Goal: Information Seeking & Learning: Learn about a topic

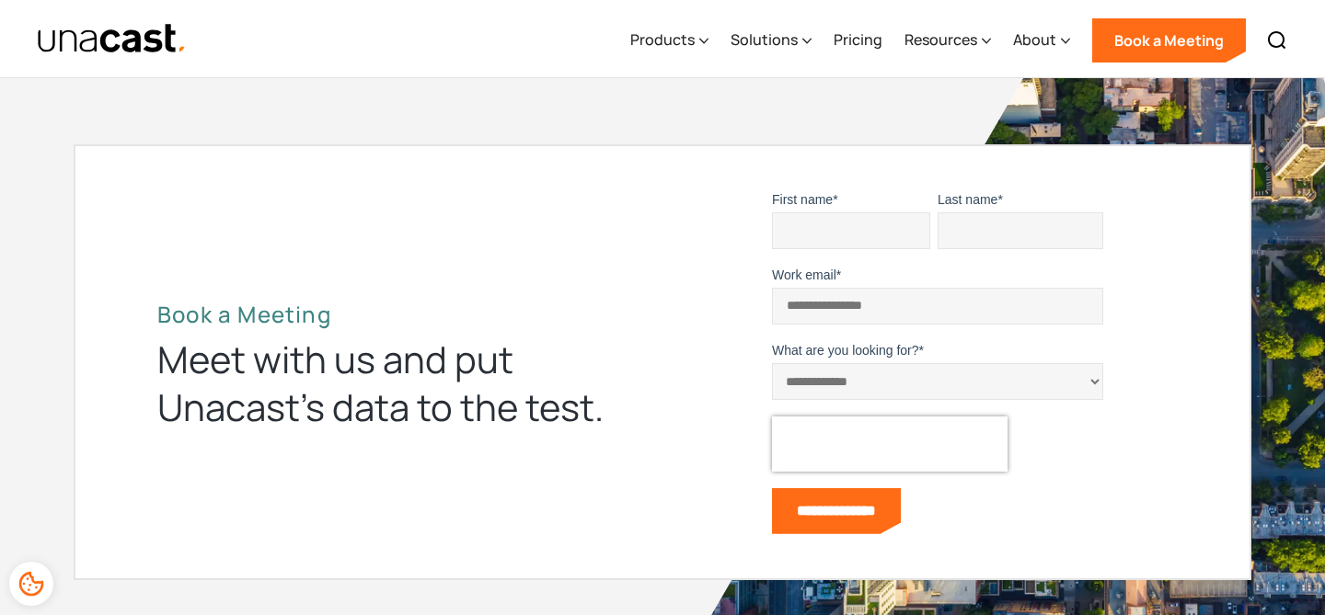
scroll to position [4482, 0]
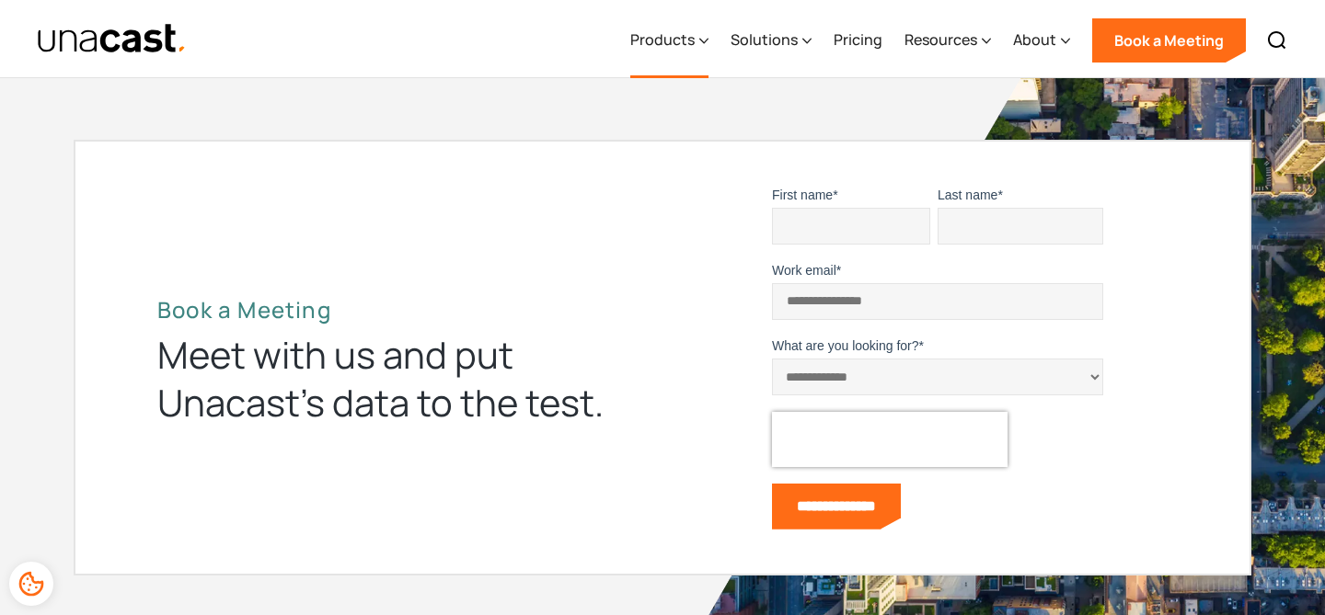
click at [690, 51] on div "Products" at bounding box center [669, 40] width 78 height 75
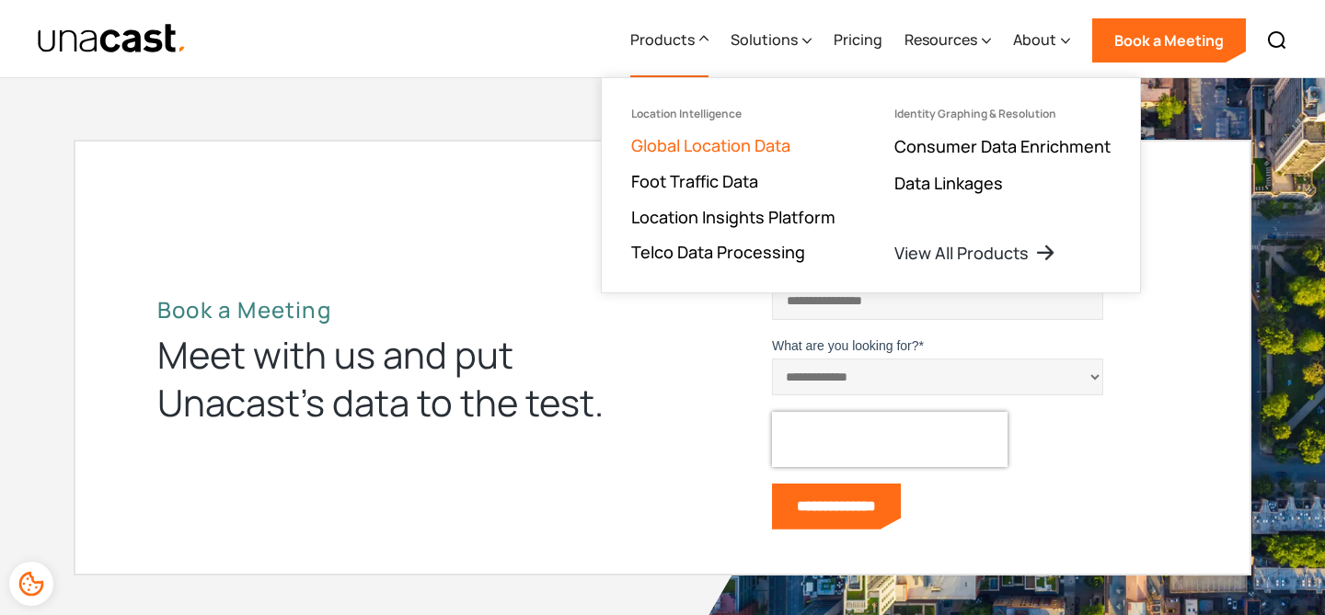
click at [697, 152] on link "Global Location Data" at bounding box center [710, 145] width 159 height 22
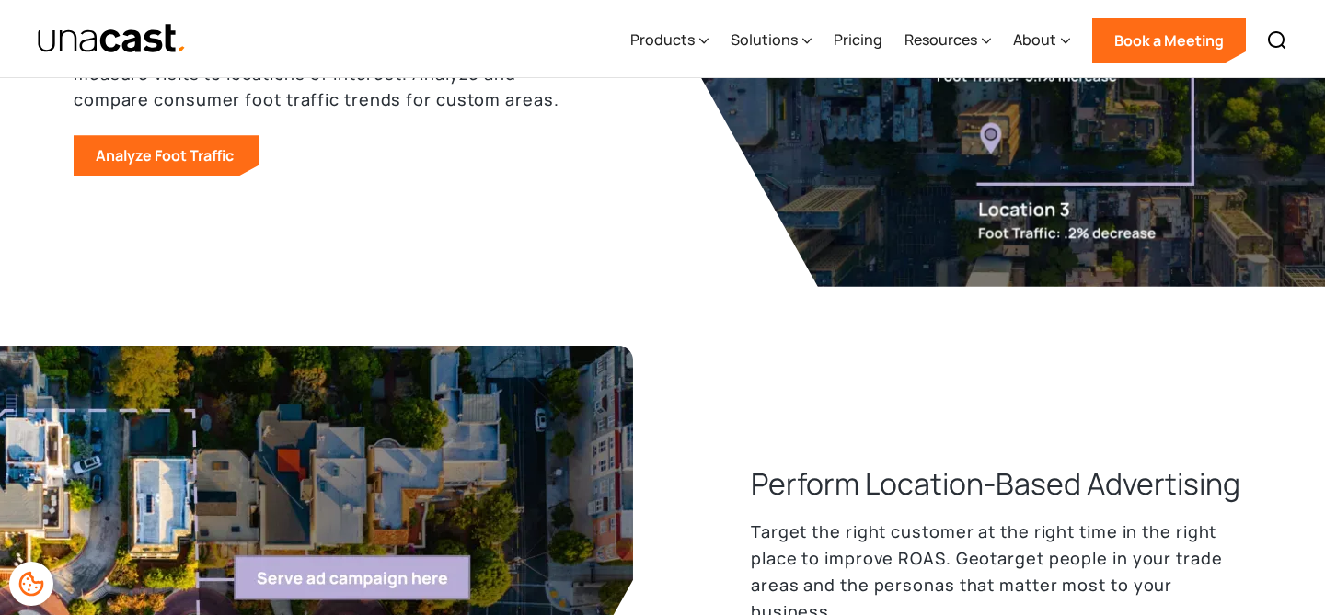
scroll to position [1606, 0]
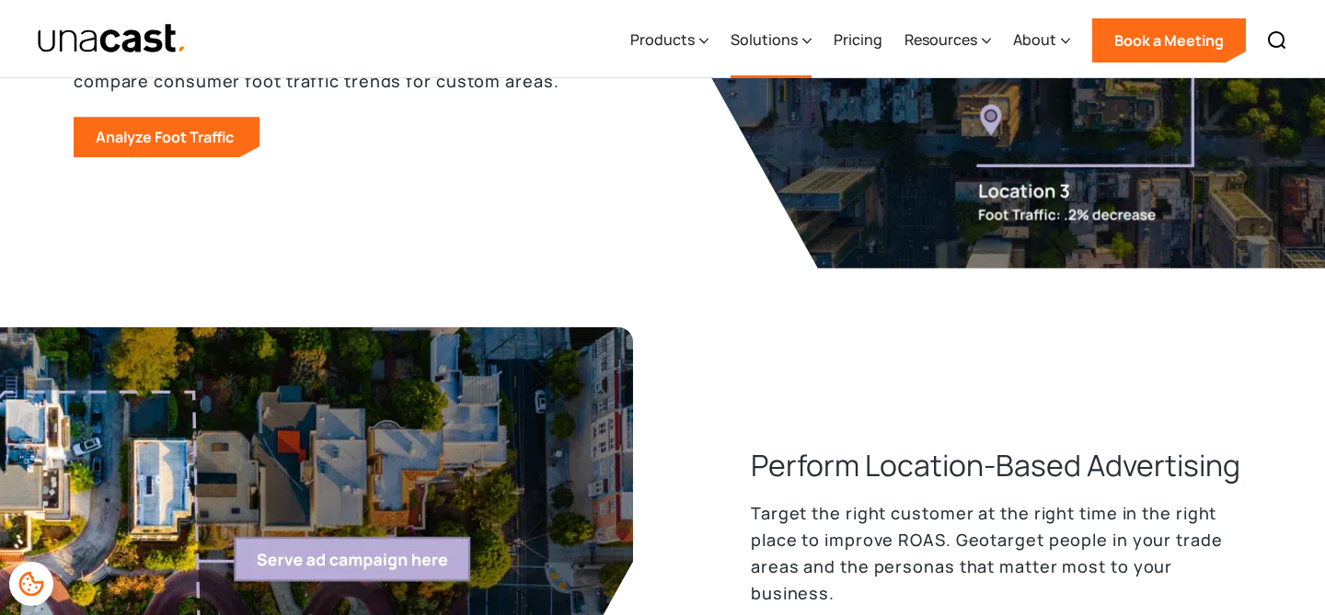
click at [776, 51] on div "Solutions" at bounding box center [770, 40] width 81 height 75
